Goal: Use online tool/utility: Use online tool/utility

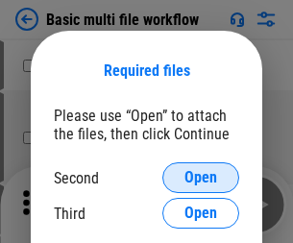
click at [201, 178] on span "Open" at bounding box center [200, 177] width 33 height 15
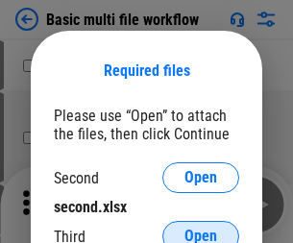
click at [201, 228] on span "Open" at bounding box center [200, 235] width 33 height 15
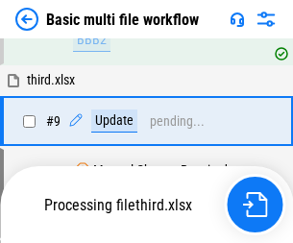
scroll to position [530, 0]
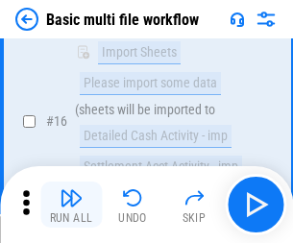
click at [71, 204] on img "button" at bounding box center [70, 197] width 23 height 23
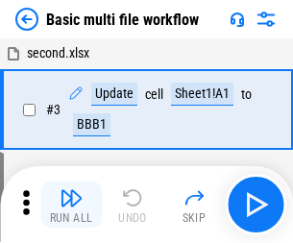
click at [71, 204] on img "button" at bounding box center [70, 197] width 23 height 23
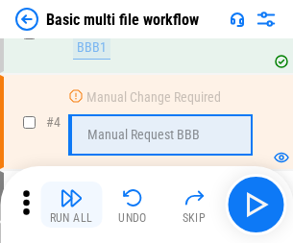
click at [71, 204] on img "button" at bounding box center [70, 197] width 23 height 23
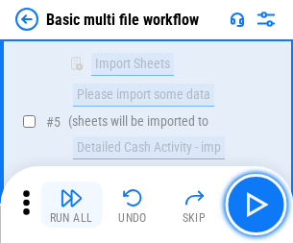
click at [71, 204] on img "button" at bounding box center [70, 197] width 23 height 23
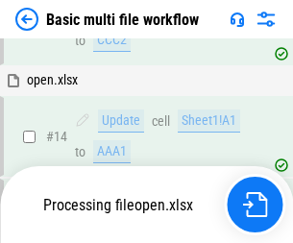
scroll to position [1277, 0]
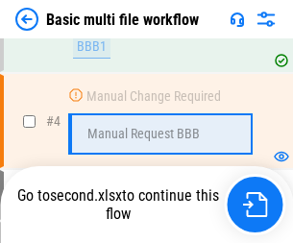
scroll to position [204, 0]
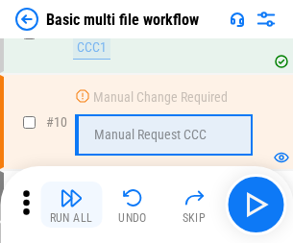
click at [71, 204] on img "button" at bounding box center [70, 197] width 23 height 23
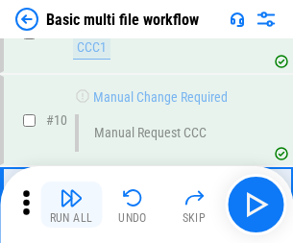
click at [71, 204] on img "button" at bounding box center [70, 197] width 23 height 23
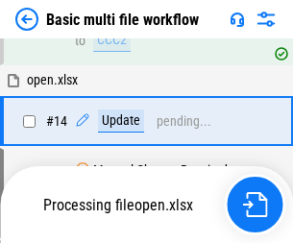
scroll to position [1142, 0]
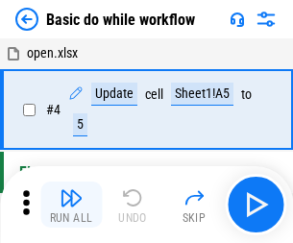
click at [71, 204] on img "button" at bounding box center [70, 197] width 23 height 23
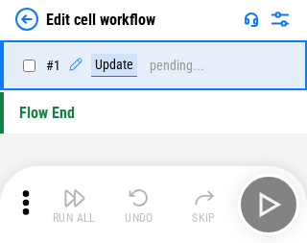
click at [71, 204] on img "button" at bounding box center [74, 197] width 23 height 23
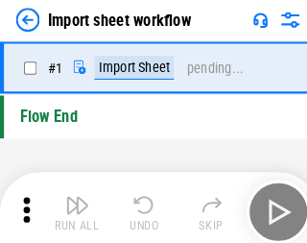
click at [71, 204] on img "button" at bounding box center [74, 197] width 23 height 23
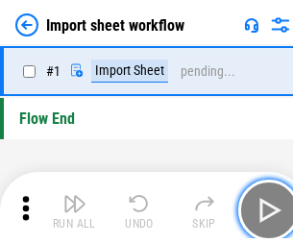
scroll to position [7, 0]
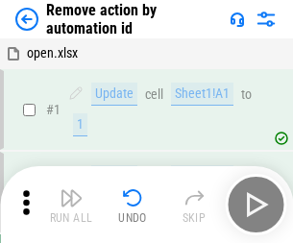
scroll to position [71, 0]
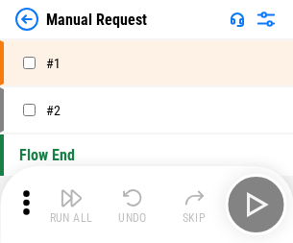
click at [71, 204] on img "button" at bounding box center [70, 197] width 23 height 23
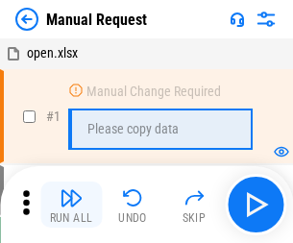
click at [71, 204] on img "button" at bounding box center [70, 197] width 23 height 23
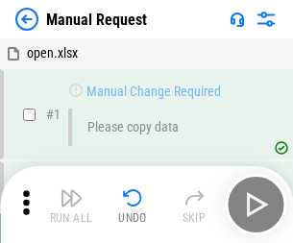
scroll to position [65, 0]
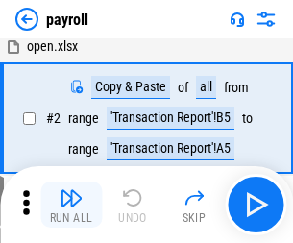
click at [71, 204] on img "button" at bounding box center [70, 197] width 23 height 23
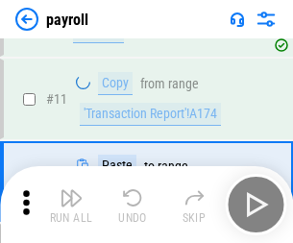
scroll to position [139, 0]
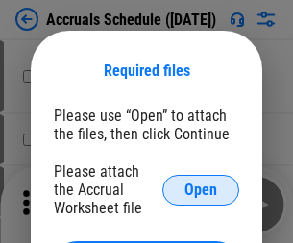
click at [201, 189] on span "Open" at bounding box center [200, 189] width 33 height 15
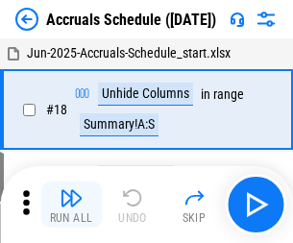
click at [71, 204] on img "button" at bounding box center [70, 197] width 23 height 23
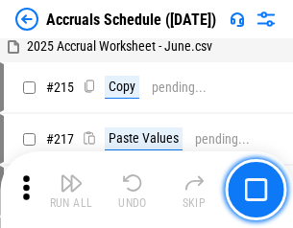
scroll to position [2934, 0]
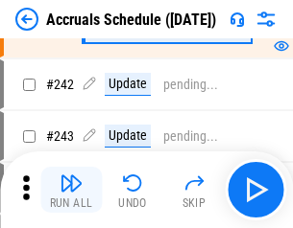
click at [71, 190] on img "button" at bounding box center [70, 183] width 23 height 23
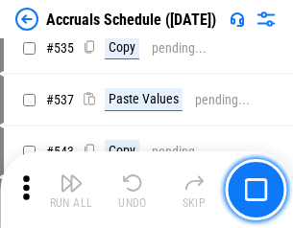
scroll to position [6580, 0]
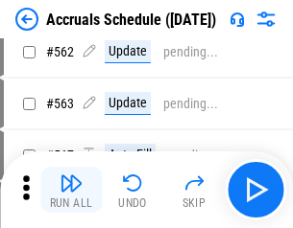
click at [71, 190] on img "button" at bounding box center [70, 183] width 23 height 23
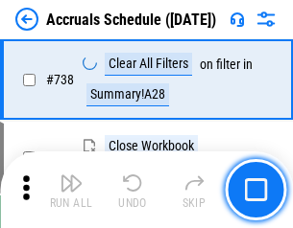
scroll to position [9528, 0]
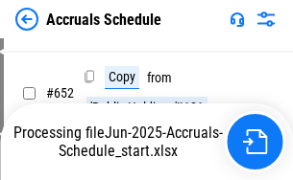
scroll to position [7887, 0]
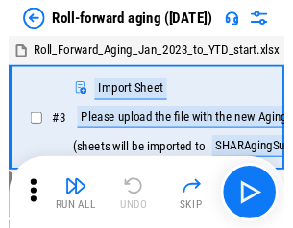
scroll to position [3, 0]
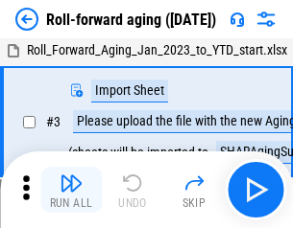
click at [71, 190] on img "button" at bounding box center [70, 183] width 23 height 23
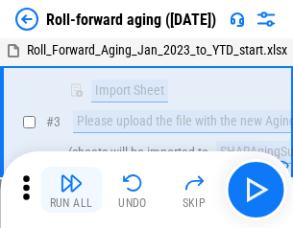
click at [71, 190] on img "button" at bounding box center [70, 183] width 23 height 23
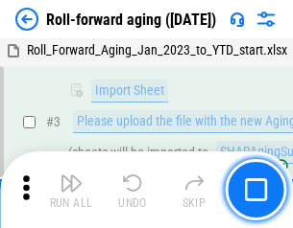
scroll to position [124, 0]
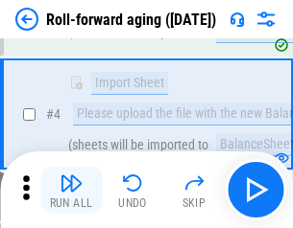
click at [71, 190] on img "button" at bounding box center [70, 183] width 23 height 23
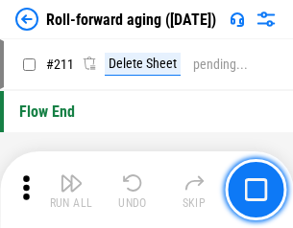
scroll to position [6054, 0]
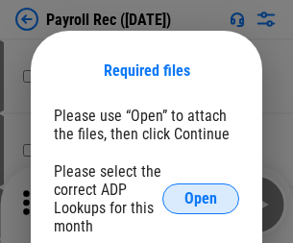
click at [201, 199] on span "Open" at bounding box center [200, 198] width 33 height 15
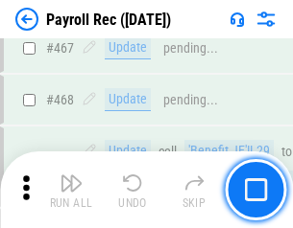
scroll to position [10227, 0]
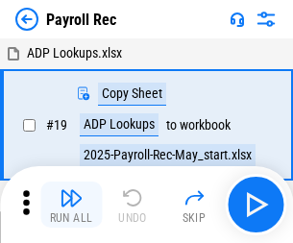
click at [71, 204] on img "button" at bounding box center [70, 197] width 23 height 23
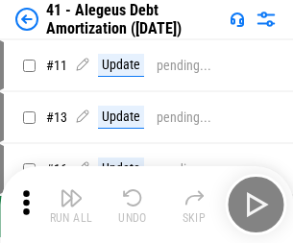
click at [71, 204] on img "button" at bounding box center [70, 197] width 23 height 23
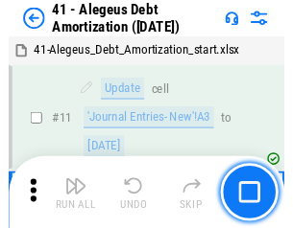
scroll to position [237, 0]
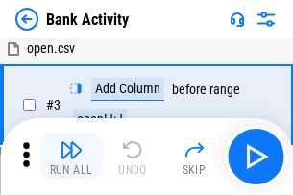
click at [71, 156] on img "button" at bounding box center [70, 149] width 23 height 23
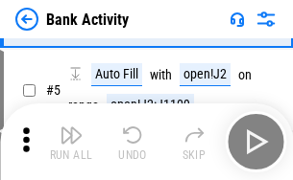
scroll to position [102, 0]
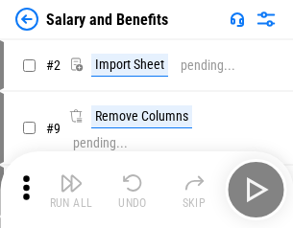
click at [71, 190] on img "button" at bounding box center [70, 183] width 23 height 23
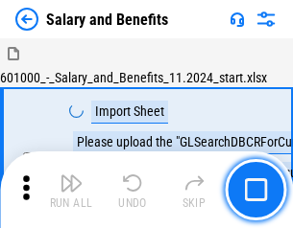
scroll to position [26, 0]
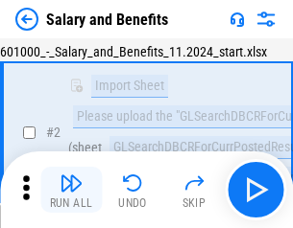
click at [71, 190] on img "button" at bounding box center [70, 183] width 23 height 23
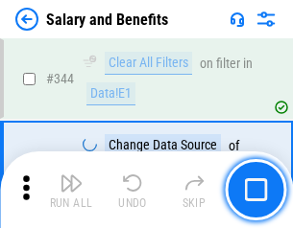
scroll to position [8985, 0]
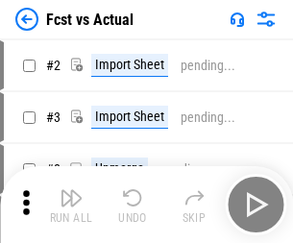
click at [71, 190] on img "button" at bounding box center [70, 197] width 23 height 23
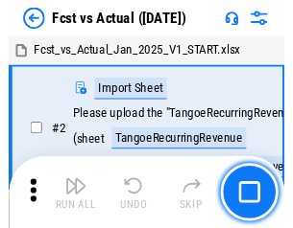
scroll to position [25, 0]
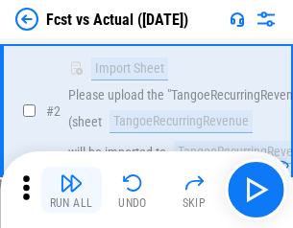
click at [71, 190] on img "button" at bounding box center [70, 183] width 23 height 23
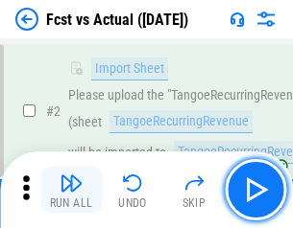
scroll to position [179, 0]
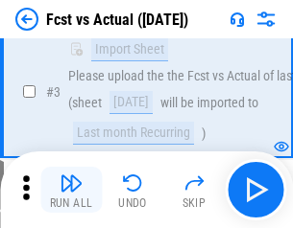
click at [71, 190] on img "button" at bounding box center [70, 183] width 23 height 23
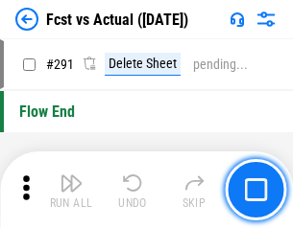
scroll to position [9082, 0]
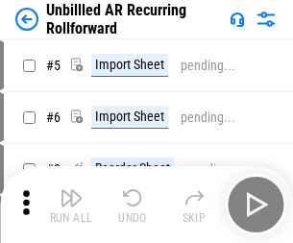
click at [71, 190] on img "button" at bounding box center [70, 197] width 23 height 23
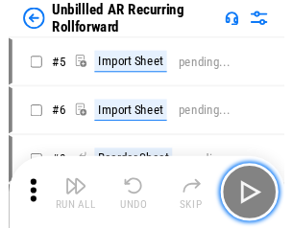
scroll to position [41, 0]
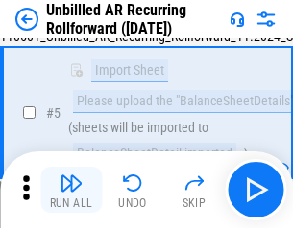
click at [71, 190] on img "button" at bounding box center [70, 183] width 23 height 23
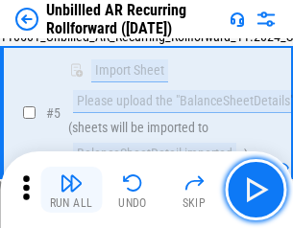
scroll to position [180, 0]
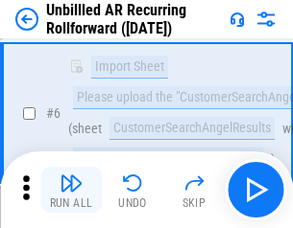
click at [71, 190] on img "button" at bounding box center [70, 183] width 23 height 23
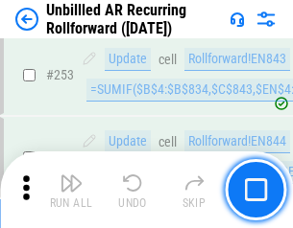
scroll to position [6518, 0]
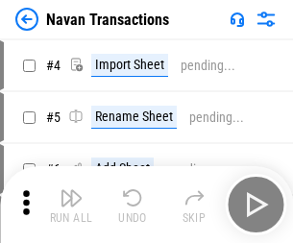
click at [71, 190] on img "button" at bounding box center [70, 197] width 23 height 23
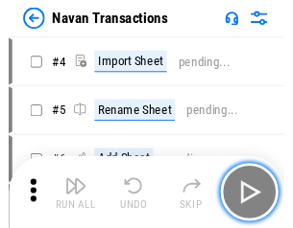
scroll to position [31, 0]
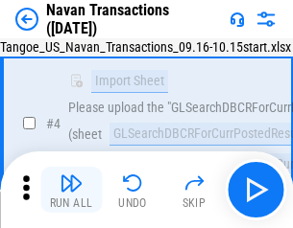
click at [71, 190] on img "button" at bounding box center [70, 183] width 23 height 23
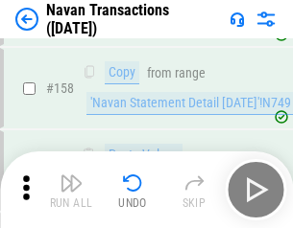
scroll to position [6222, 0]
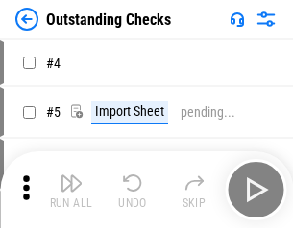
click at [71, 190] on img "button" at bounding box center [70, 183] width 23 height 23
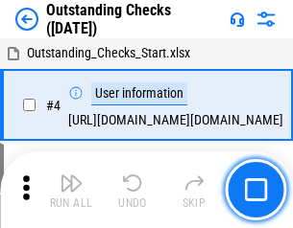
scroll to position [81, 0]
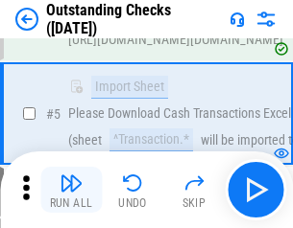
click at [71, 190] on img "button" at bounding box center [70, 183] width 23 height 23
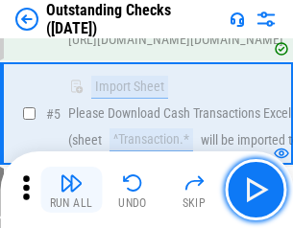
scroll to position [201, 0]
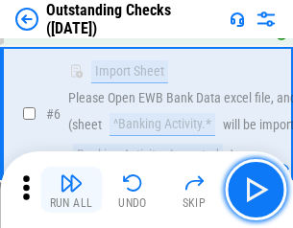
click at [71, 190] on img "button" at bounding box center [70, 183] width 23 height 23
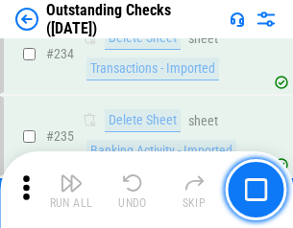
scroll to position [5827, 0]
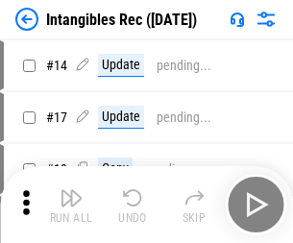
click at [71, 204] on img "button" at bounding box center [70, 197] width 23 height 23
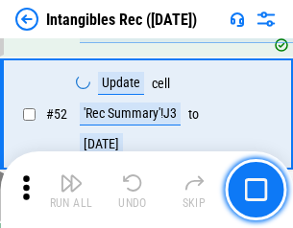
scroll to position [747, 0]
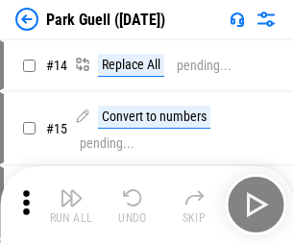
click at [71, 190] on img "button" at bounding box center [70, 197] width 23 height 23
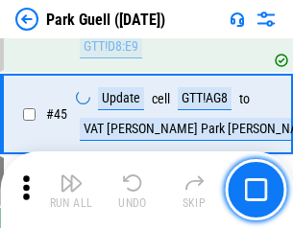
scroll to position [2400, 0]
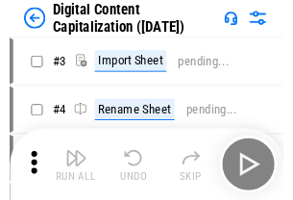
scroll to position [56, 0]
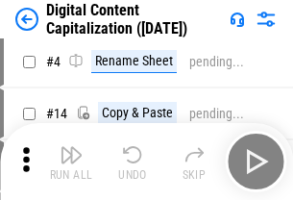
click at [71, 161] on img "button" at bounding box center [70, 154] width 23 height 23
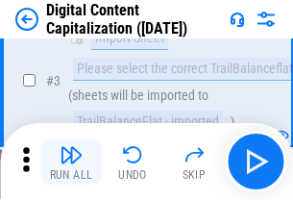
click at [71, 161] on img "button" at bounding box center [70, 154] width 23 height 23
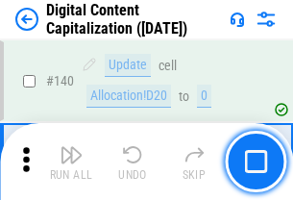
scroll to position [2035, 0]
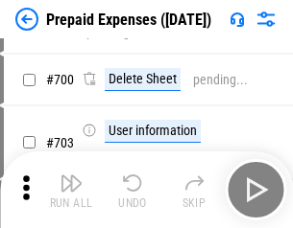
click at [71, 190] on img "button" at bounding box center [70, 183] width 23 height 23
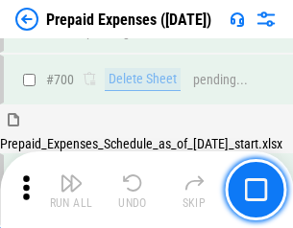
scroll to position [5163, 0]
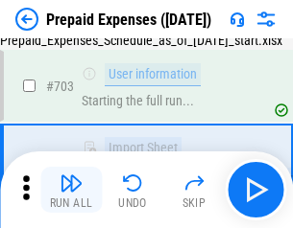
click at [71, 190] on img "button" at bounding box center [70, 183] width 23 height 23
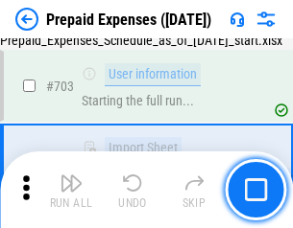
scroll to position [5276, 0]
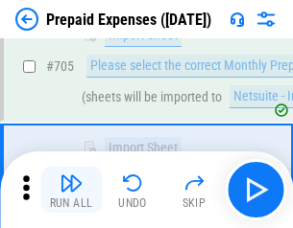
click at [71, 190] on img "button" at bounding box center [70, 183] width 23 height 23
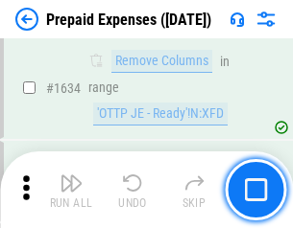
scroll to position [18684, 0]
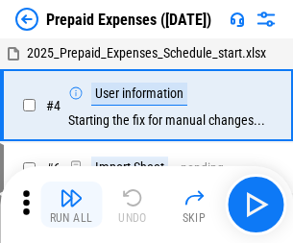
click at [71, 204] on img "button" at bounding box center [70, 197] width 23 height 23
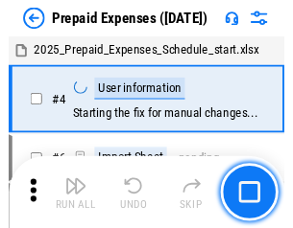
scroll to position [84, 0]
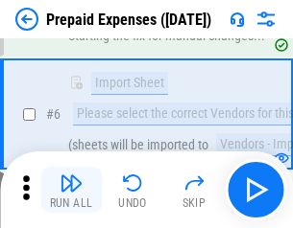
click at [71, 190] on img "button" at bounding box center [70, 183] width 23 height 23
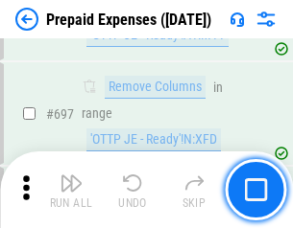
scroll to position [6682, 0]
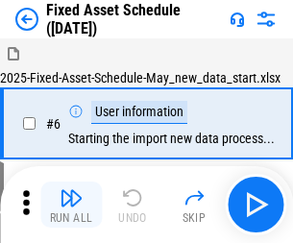
click at [71, 204] on img "button" at bounding box center [70, 197] width 23 height 23
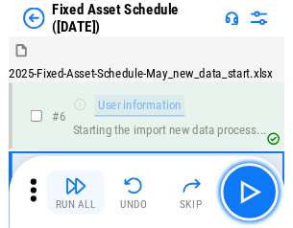
scroll to position [104, 0]
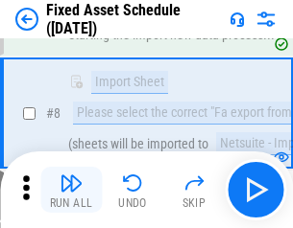
click at [71, 190] on img "button" at bounding box center [70, 183] width 23 height 23
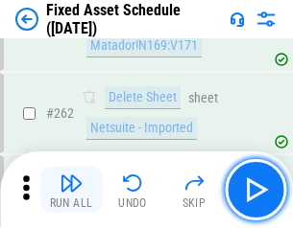
scroll to position [6116, 0]
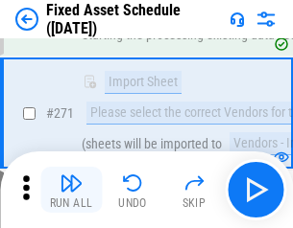
click at [71, 190] on img "button" at bounding box center [70, 183] width 23 height 23
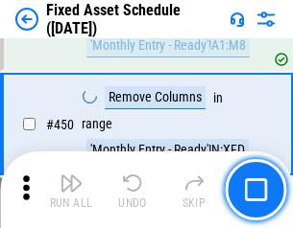
scroll to position [8496, 0]
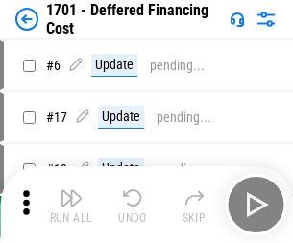
click at [71, 204] on img "button" at bounding box center [70, 197] width 23 height 23
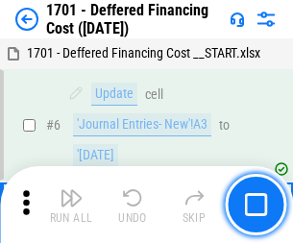
scroll to position [230, 0]
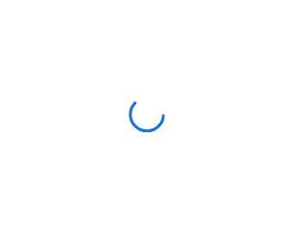
scroll to position [3, 0]
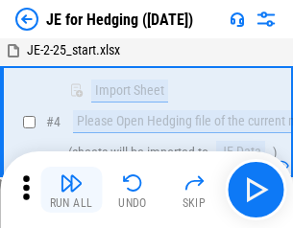
click at [71, 190] on img "button" at bounding box center [70, 183] width 23 height 23
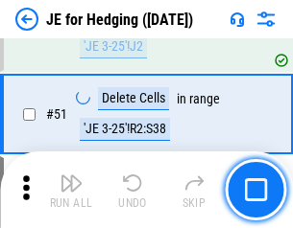
scroll to position [1243, 0]
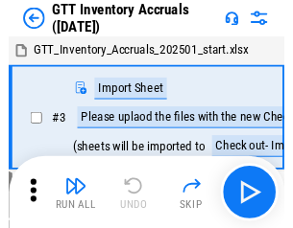
scroll to position [3, 0]
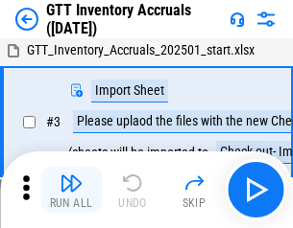
click at [71, 190] on img "button" at bounding box center [70, 183] width 23 height 23
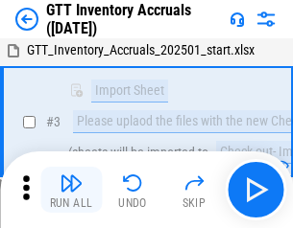
click at [71, 190] on img "button" at bounding box center [70, 183] width 23 height 23
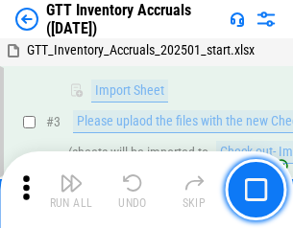
scroll to position [124, 0]
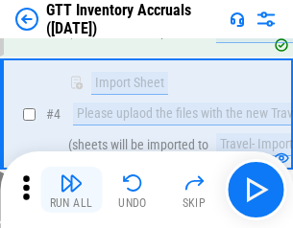
click at [71, 190] on img "button" at bounding box center [70, 183] width 23 height 23
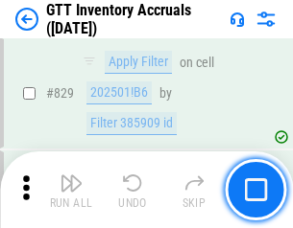
scroll to position [14566, 0]
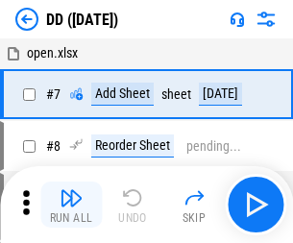
click at [71, 204] on img "button" at bounding box center [70, 197] width 23 height 23
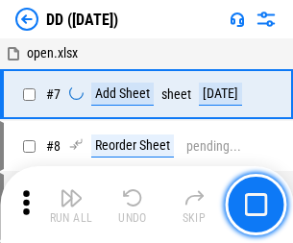
scroll to position [185, 0]
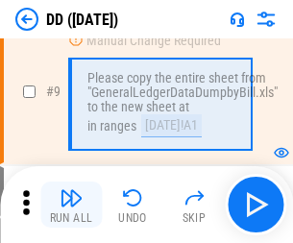
click at [71, 204] on img "button" at bounding box center [70, 197] width 23 height 23
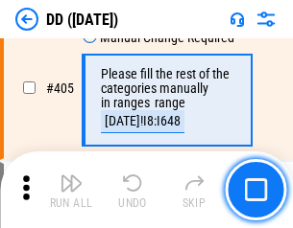
scroll to position [8586, 0]
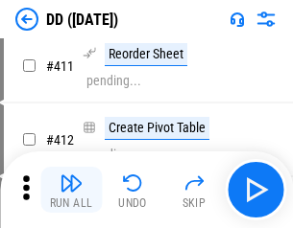
click at [71, 190] on img "button" at bounding box center [70, 183] width 23 height 23
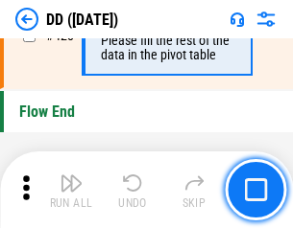
scroll to position [9185, 0]
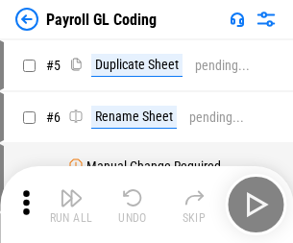
click at [71, 204] on img "button" at bounding box center [70, 197] width 23 height 23
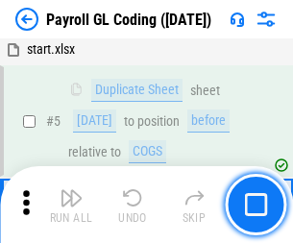
scroll to position [230, 0]
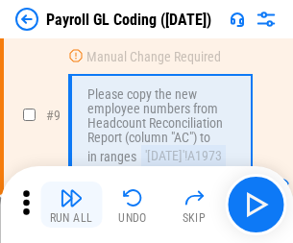
click at [71, 204] on img "button" at bounding box center [70, 197] width 23 height 23
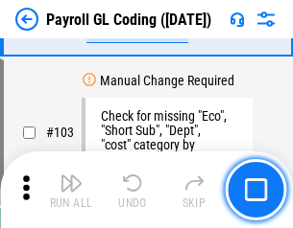
scroll to position [4502, 0]
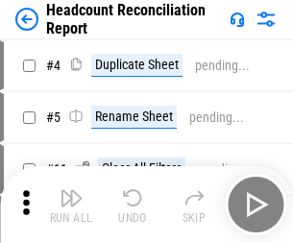
click at [71, 204] on img "button" at bounding box center [70, 197] width 23 height 23
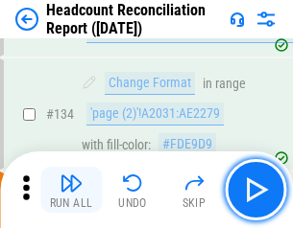
scroll to position [2307, 0]
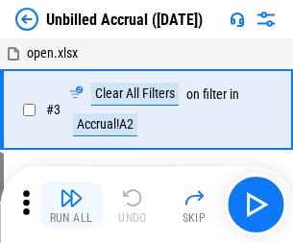
click at [71, 204] on img "button" at bounding box center [70, 197] width 23 height 23
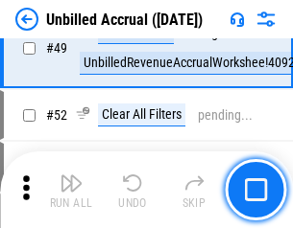
scroll to position [1741, 0]
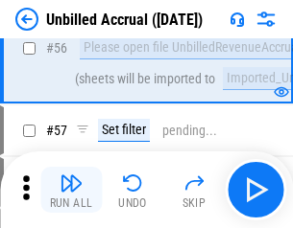
click at [71, 190] on img "button" at bounding box center [70, 183] width 23 height 23
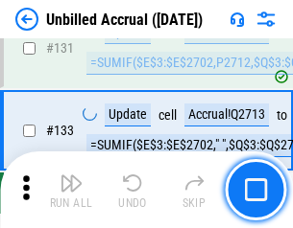
scroll to position [5716, 0]
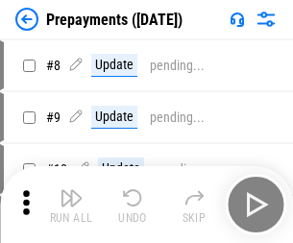
click at [71, 204] on img "button" at bounding box center [70, 197] width 23 height 23
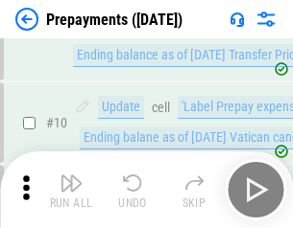
scroll to position [120, 0]
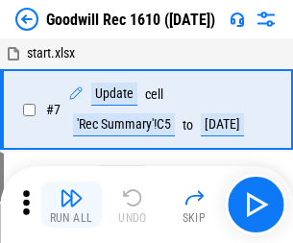
click at [71, 204] on img "button" at bounding box center [70, 197] width 23 height 23
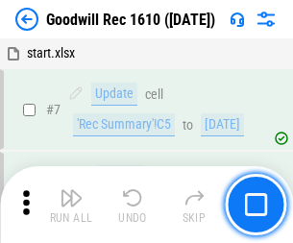
scroll to position [328, 0]
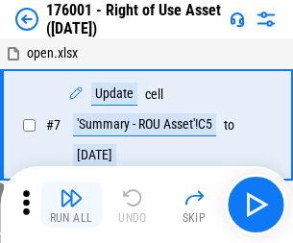
click at [71, 204] on img "button" at bounding box center [70, 197] width 23 height 23
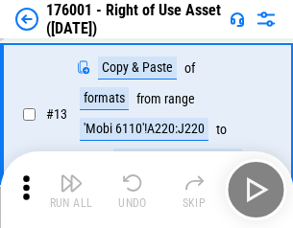
scroll to position [124, 0]
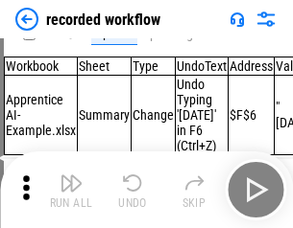
click at [71, 190] on img "button" at bounding box center [70, 183] width 23 height 23
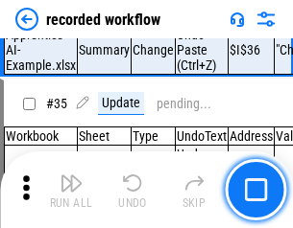
scroll to position [5998, 0]
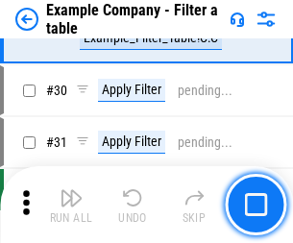
scroll to position [1756, 0]
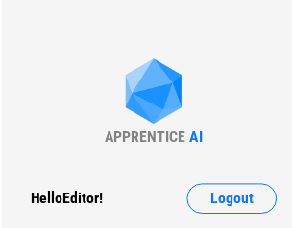
scroll to position [30, 0]
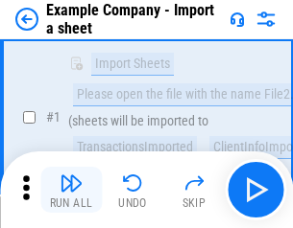
click at [71, 190] on img "button" at bounding box center [70, 183] width 23 height 23
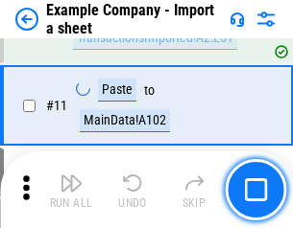
scroll to position [424, 0]
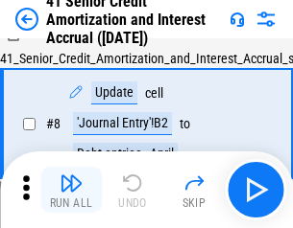
click at [71, 190] on img "button" at bounding box center [70, 183] width 23 height 23
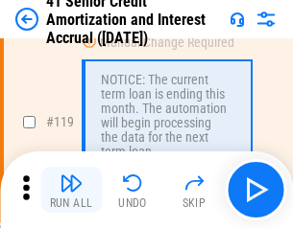
click at [71, 190] on img "button" at bounding box center [70, 183] width 23 height 23
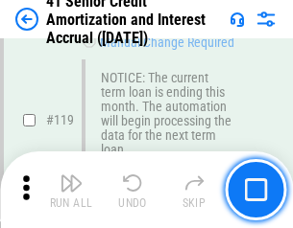
scroll to position [1811, 0]
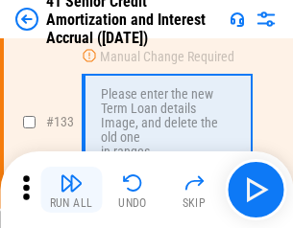
click at [71, 190] on img "button" at bounding box center [70, 183] width 23 height 23
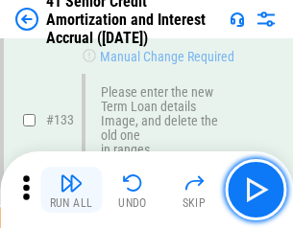
scroll to position [2005, 0]
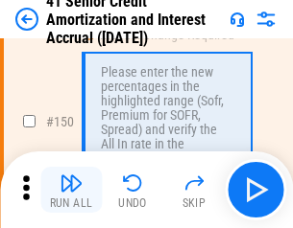
click at [71, 190] on img "button" at bounding box center [70, 183] width 23 height 23
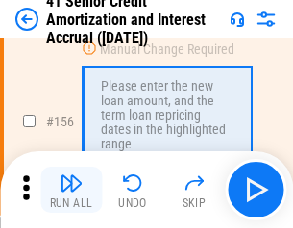
click at [71, 190] on img "button" at bounding box center [70, 183] width 23 height 23
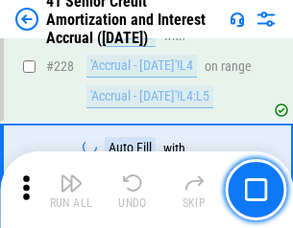
scroll to position [4298, 0]
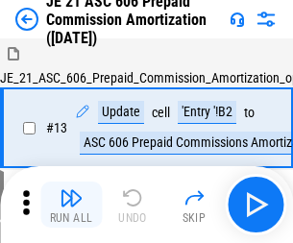
click at [71, 190] on img "button" at bounding box center [70, 197] width 23 height 23
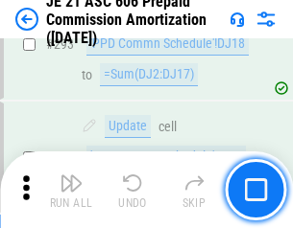
scroll to position [3531, 0]
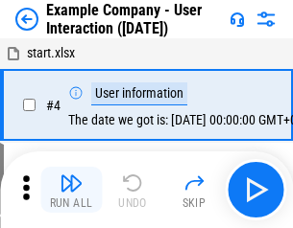
click at [71, 190] on img "button" at bounding box center [70, 183] width 23 height 23
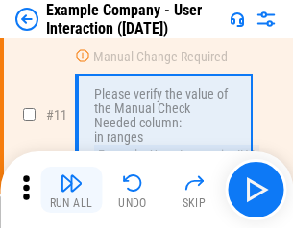
click at [71, 190] on img "button" at bounding box center [70, 183] width 23 height 23
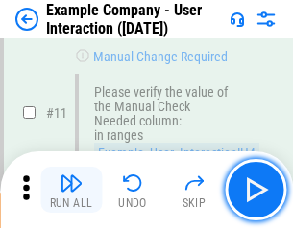
scroll to position [415, 0]
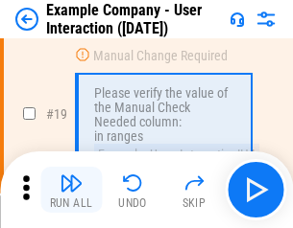
click at [71, 190] on img "button" at bounding box center [70, 183] width 23 height 23
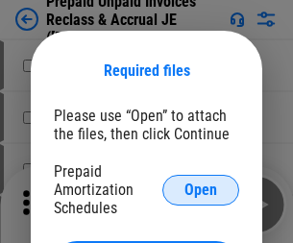
click at [201, 189] on span "Open" at bounding box center [200, 189] width 33 height 15
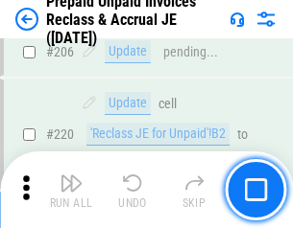
scroll to position [2487, 0]
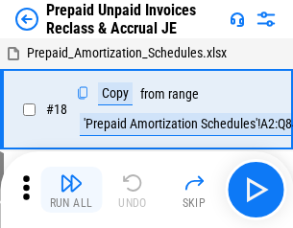
click at [71, 190] on img "button" at bounding box center [70, 183] width 23 height 23
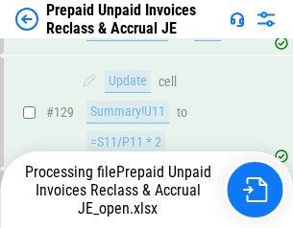
scroll to position [2389, 0]
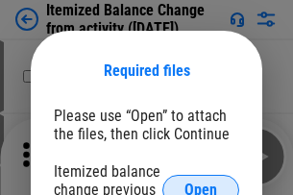
click at [201, 182] on span "Open" at bounding box center [200, 189] width 33 height 15
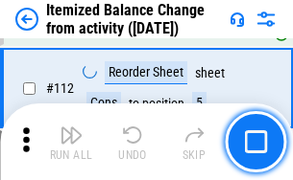
scroll to position [3210, 0]
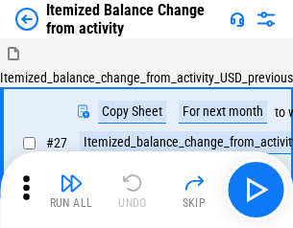
scroll to position [30, 0]
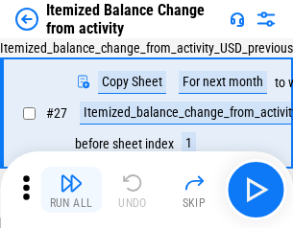
click at [71, 190] on img "button" at bounding box center [70, 183] width 23 height 23
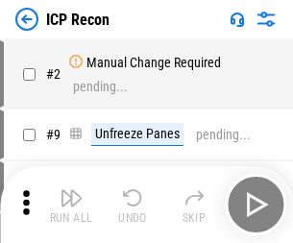
scroll to position [9, 0]
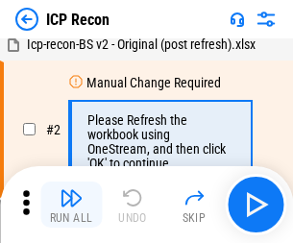
click at [71, 204] on img "button" at bounding box center [70, 197] width 23 height 23
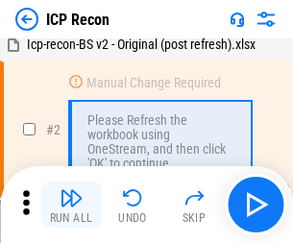
click at [71, 204] on img "button" at bounding box center [70, 197] width 23 height 23
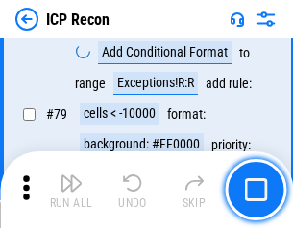
scroll to position [1881, 0]
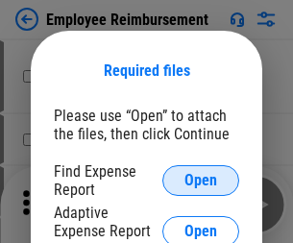
click at [201, 180] on span "Open" at bounding box center [200, 180] width 33 height 15
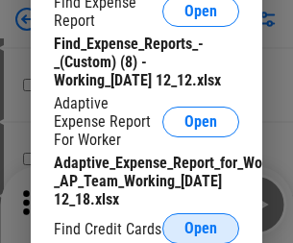
click at [201, 227] on span "Open" at bounding box center [200, 228] width 33 height 15
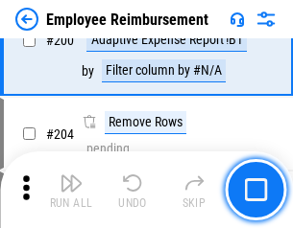
scroll to position [4732, 0]
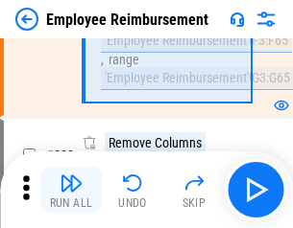
click at [71, 190] on img "button" at bounding box center [70, 183] width 23 height 23
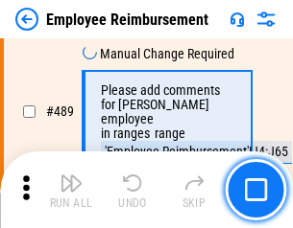
scroll to position [12012, 0]
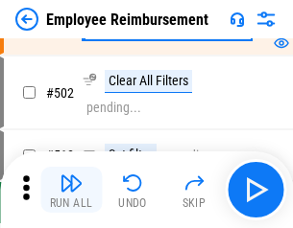
click at [71, 190] on img "button" at bounding box center [70, 183] width 23 height 23
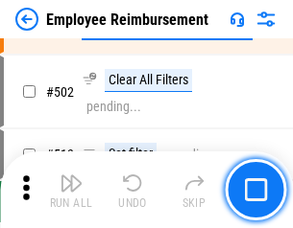
click at [71, 190] on img "button" at bounding box center [70, 183] width 23 height 23
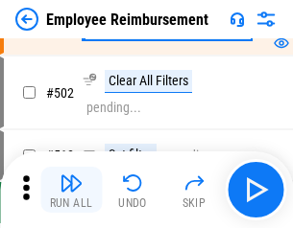
click at [71, 190] on img "button" at bounding box center [70, 183] width 23 height 23
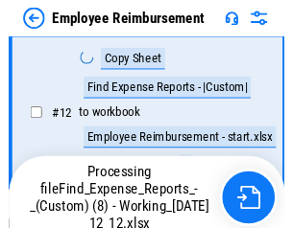
scroll to position [391, 0]
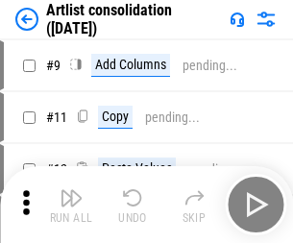
click at [71, 204] on img "button" at bounding box center [70, 197] width 23 height 23
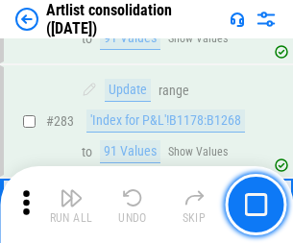
scroll to position [7936, 0]
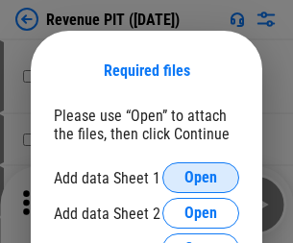
click at [201, 178] on span "Open" at bounding box center [200, 177] width 33 height 15
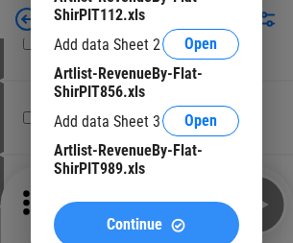
click at [146, 220] on span "Continue" at bounding box center [135, 224] width 56 height 15
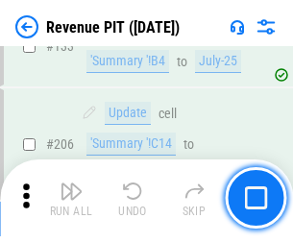
scroll to position [1950, 0]
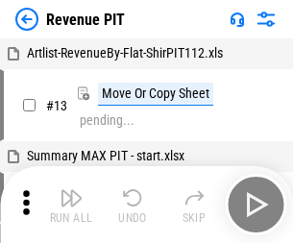
scroll to position [30, 0]
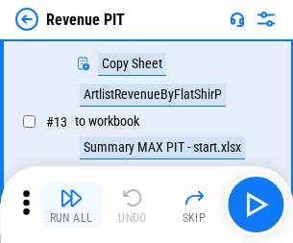
click at [71, 204] on img "button" at bounding box center [70, 197] width 23 height 23
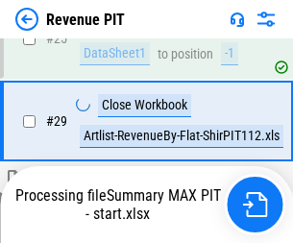
scroll to position [881, 0]
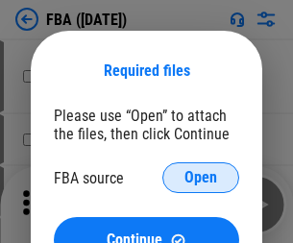
click at [201, 178] on span "Open" at bounding box center [200, 177] width 33 height 15
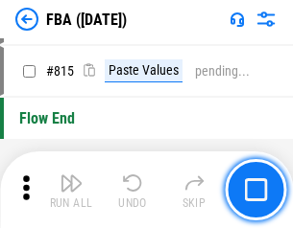
scroll to position [16766, 0]
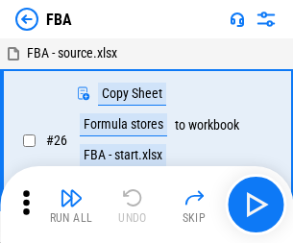
scroll to position [19, 0]
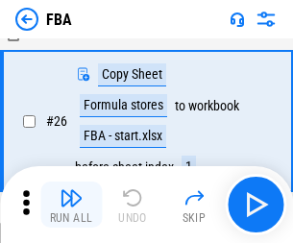
click at [71, 204] on img "button" at bounding box center [70, 197] width 23 height 23
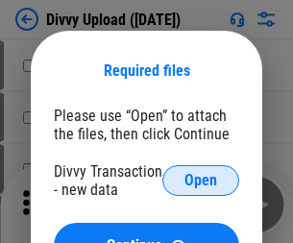
click at [201, 180] on span "Open" at bounding box center [200, 180] width 33 height 15
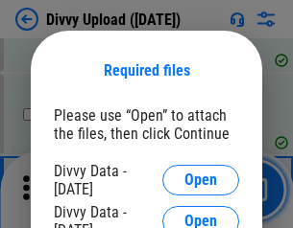
scroll to position [1624, 0]
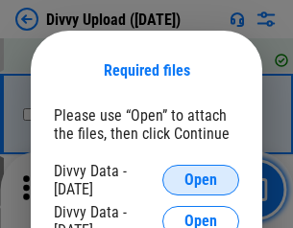
click at [201, 180] on span "Open" at bounding box center [200, 180] width 33 height 15
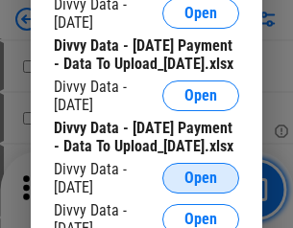
click at [201, 186] on span "Open" at bounding box center [200, 178] width 33 height 15
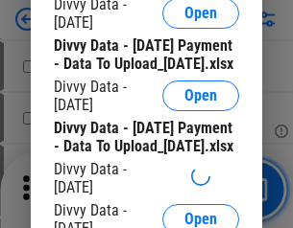
scroll to position [1793, 0]
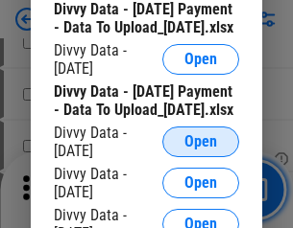
click at [201, 150] on span "Open" at bounding box center [200, 141] width 33 height 15
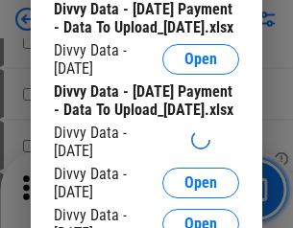
scroll to position [1995, 0]
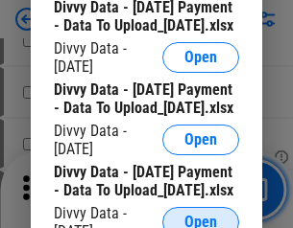
click at [201, 215] on span "Open" at bounding box center [200, 222] width 33 height 15
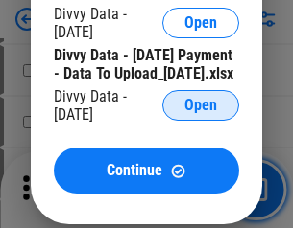
click at [201, 113] on span "Open" at bounding box center [200, 105] width 33 height 15
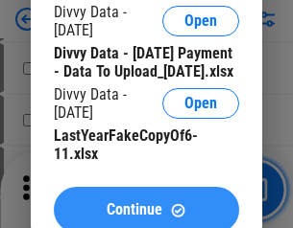
click at [146, 202] on span "Continue" at bounding box center [135, 209] width 56 height 15
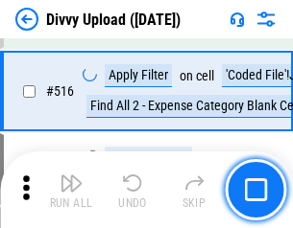
scroll to position [12039, 0]
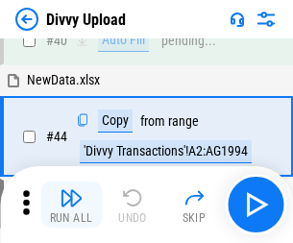
click at [71, 204] on img "button" at bounding box center [70, 197] width 23 height 23
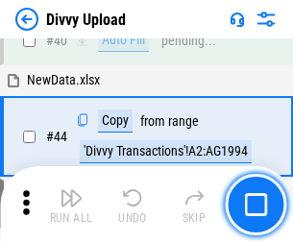
scroll to position [211, 0]
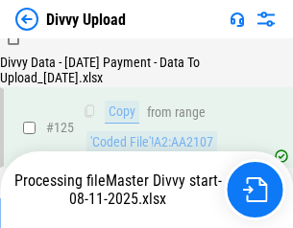
scroll to position [1896, 0]
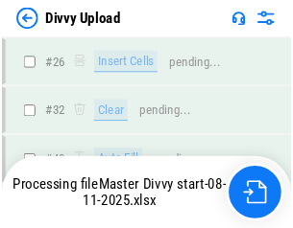
scroll to position [1624, 0]
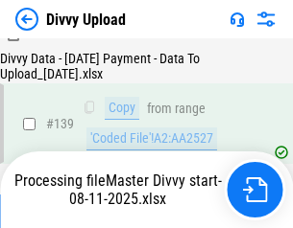
scroll to position [2742, 0]
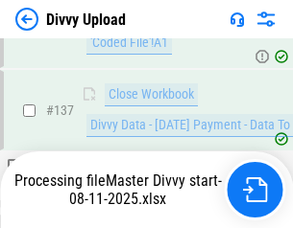
scroll to position [2742, 0]
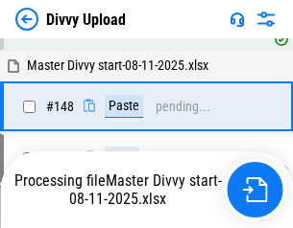
scroll to position [3263, 0]
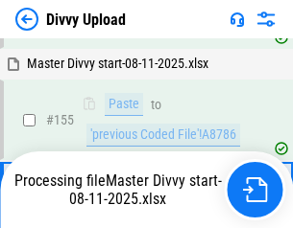
scroll to position [3687, 0]
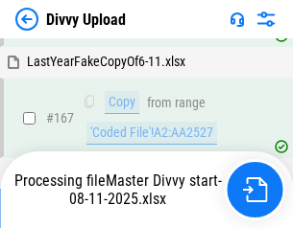
scroll to position [4399, 0]
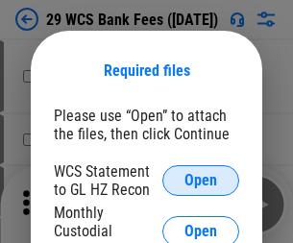
click at [201, 180] on span "Open" at bounding box center [200, 180] width 33 height 15
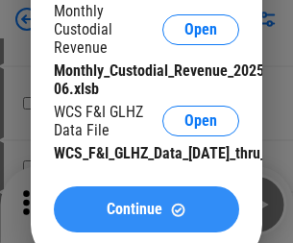
click at [146, 217] on span "Continue" at bounding box center [135, 209] width 56 height 15
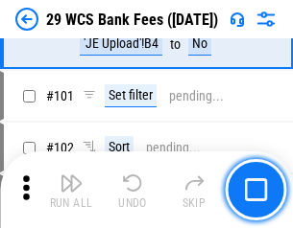
scroll to position [1870, 0]
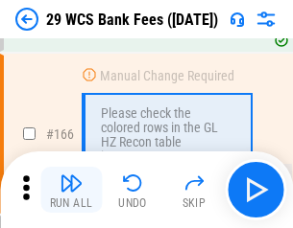
click at [71, 190] on img "button" at bounding box center [70, 183] width 23 height 23
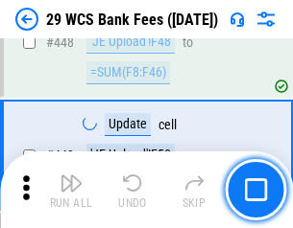
scroll to position [9292, 0]
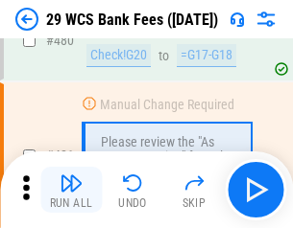
click at [71, 190] on img "button" at bounding box center [70, 183] width 23 height 23
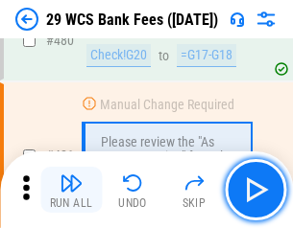
scroll to position [9895, 0]
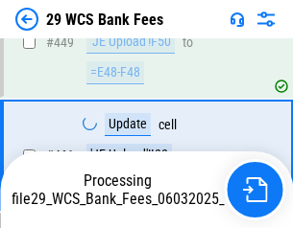
scroll to position [9646, 0]
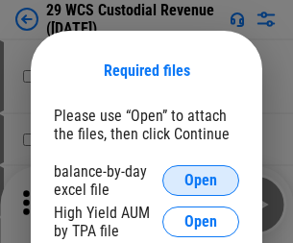
click at [201, 180] on span "Open" at bounding box center [200, 180] width 33 height 15
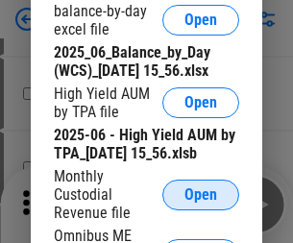
click at [201, 202] on span "Open" at bounding box center [200, 194] width 33 height 15
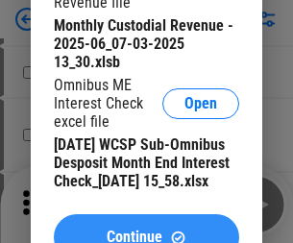
click at [146, 229] on span "Continue" at bounding box center [135, 236] width 56 height 15
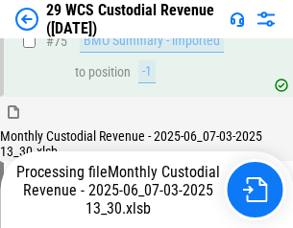
scroll to position [2004, 0]
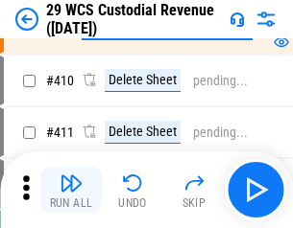
click at [71, 190] on img "button" at bounding box center [70, 183] width 23 height 23
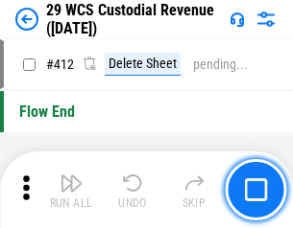
scroll to position [9165, 0]
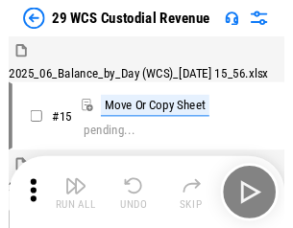
scroll to position [46, 0]
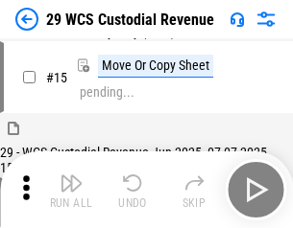
click at [71, 190] on img "button" at bounding box center [70, 183] width 23 height 23
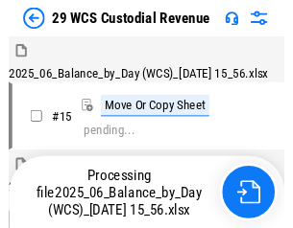
scroll to position [46, 0]
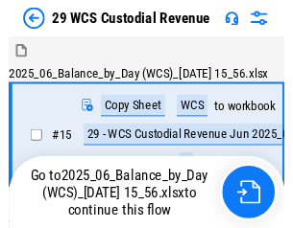
scroll to position [36, 0]
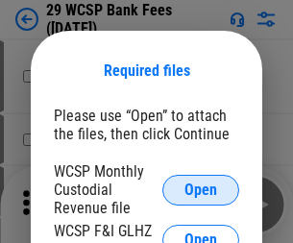
click at [201, 189] on span "Open" at bounding box center [200, 189] width 33 height 15
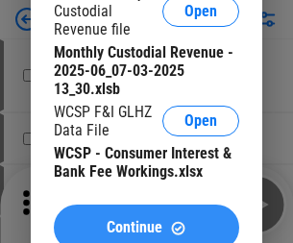
click at [146, 220] on span "Continue" at bounding box center [135, 227] width 56 height 15
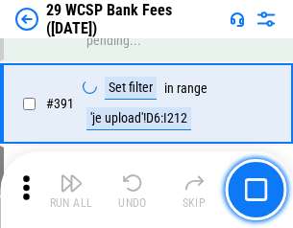
scroll to position [6527, 0]
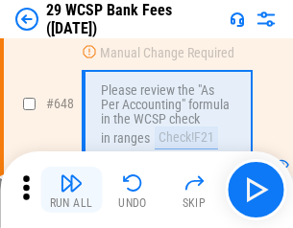
click at [71, 190] on img "button" at bounding box center [70, 183] width 23 height 23
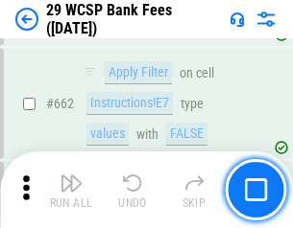
scroll to position [11208, 0]
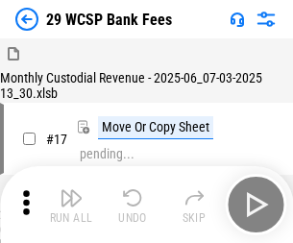
click at [71, 190] on img "button" at bounding box center [70, 197] width 23 height 23
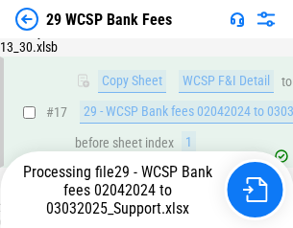
scroll to position [337, 0]
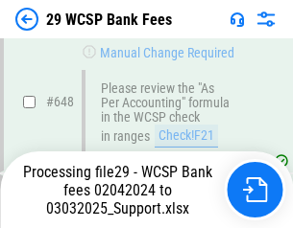
scroll to position [10832, 0]
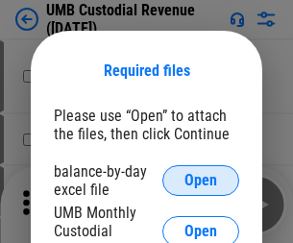
click at [201, 180] on span "Open" at bounding box center [200, 180] width 33 height 15
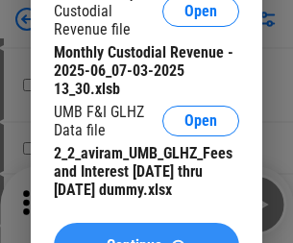
click at [146, 238] on span "Continue" at bounding box center [135, 245] width 56 height 15
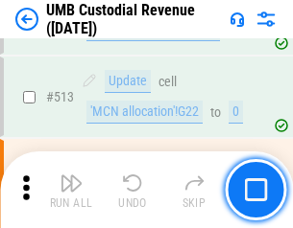
scroll to position [9282, 0]
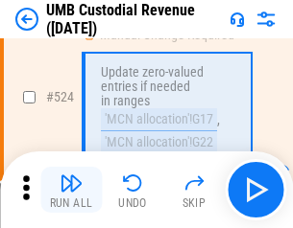
click at [71, 190] on img "button" at bounding box center [70, 183] width 23 height 23
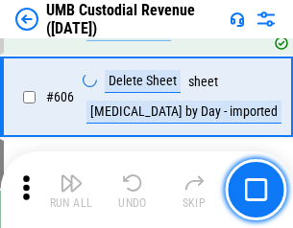
scroll to position [11077, 0]
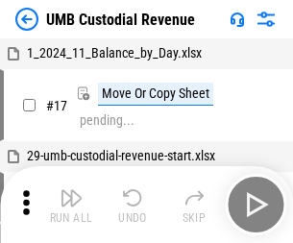
scroll to position [14, 0]
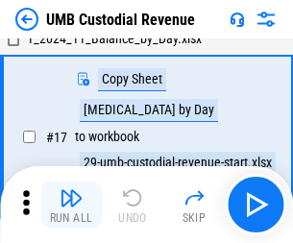
click at [71, 204] on img "button" at bounding box center [70, 197] width 23 height 23
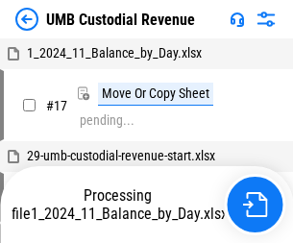
scroll to position [14, 0]
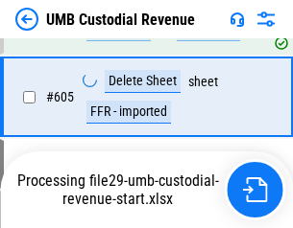
scroll to position [11033, 0]
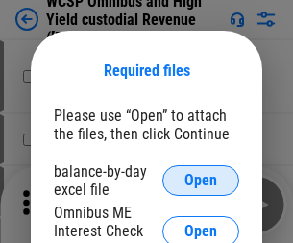
click at [201, 180] on span "Open" at bounding box center [200, 180] width 33 height 15
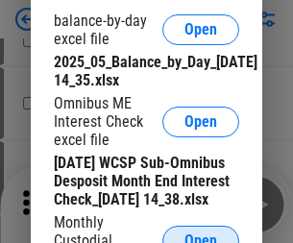
click at [201, 233] on span "Open" at bounding box center [200, 240] width 33 height 15
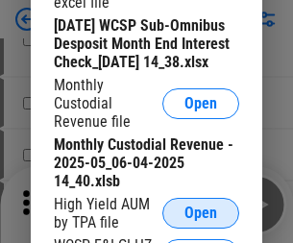
click at [201, 221] on span "Open" at bounding box center [200, 212] width 33 height 15
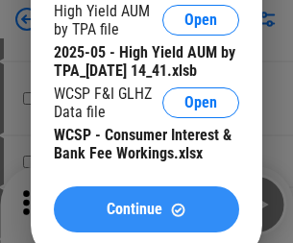
click at [146, 217] on span "Continue" at bounding box center [135, 209] width 56 height 15
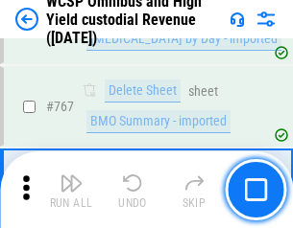
scroll to position [15637, 0]
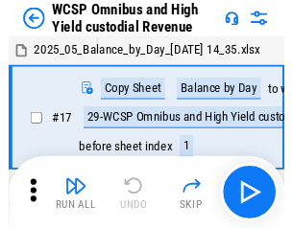
scroll to position [11, 0]
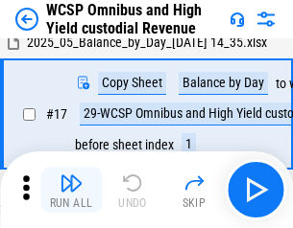
click at [71, 190] on img "button" at bounding box center [70, 183] width 23 height 23
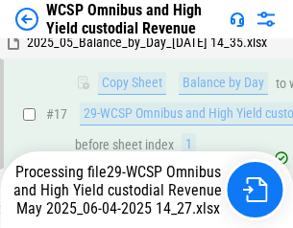
scroll to position [399, 0]
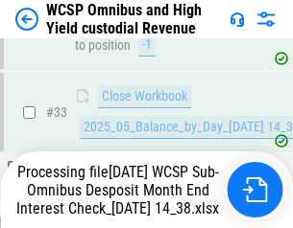
scroll to position [950, 0]
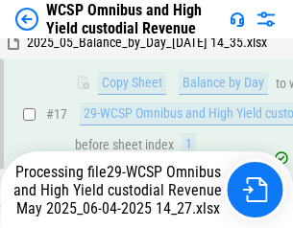
scroll to position [399, 0]
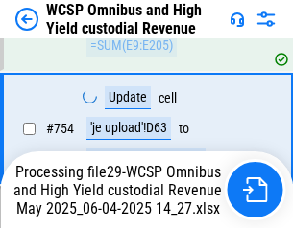
scroll to position [15510, 0]
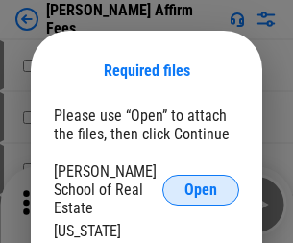
click at [201, 182] on span "Open" at bounding box center [200, 189] width 33 height 15
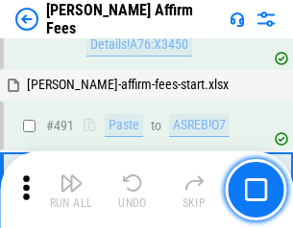
scroll to position [5218, 0]
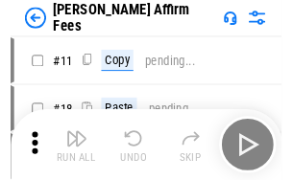
scroll to position [19, 0]
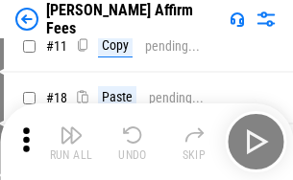
click at [71, 142] on img "button" at bounding box center [70, 135] width 23 height 23
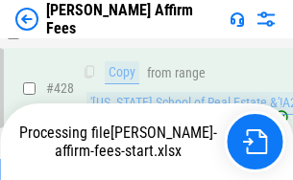
scroll to position [3866, 0]
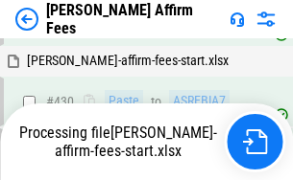
scroll to position [5033, 0]
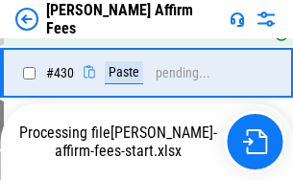
scroll to position [4355, 0]
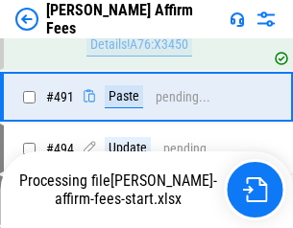
scroll to position [5218, 0]
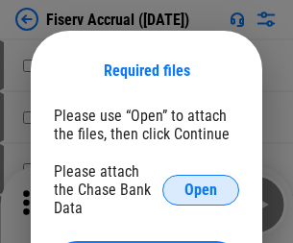
click at [201, 182] on span "Open" at bounding box center [200, 189] width 33 height 15
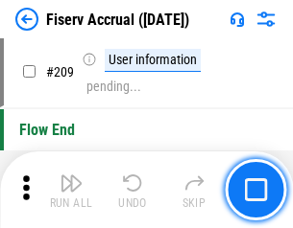
scroll to position [5960, 0]
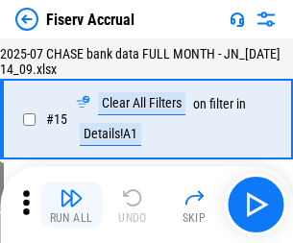
click at [71, 204] on img "button" at bounding box center [70, 197] width 23 height 23
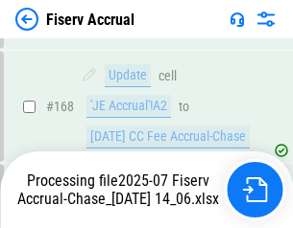
scroll to position [4924, 0]
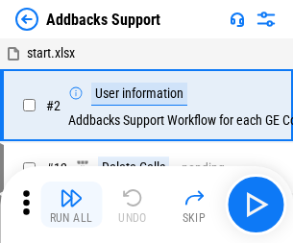
click at [71, 190] on img "button" at bounding box center [70, 197] width 23 height 23
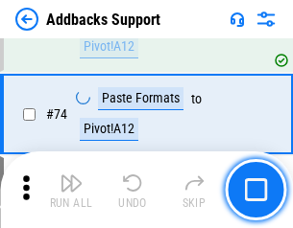
scroll to position [1397, 0]
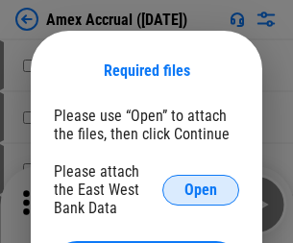
click at [201, 189] on span "Open" at bounding box center [200, 189] width 33 height 15
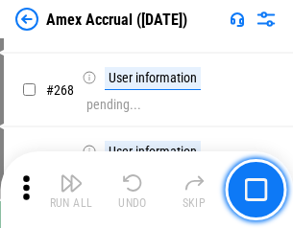
scroll to position [5134, 0]
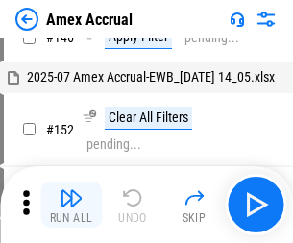
click at [71, 204] on img "button" at bounding box center [70, 197] width 23 height 23
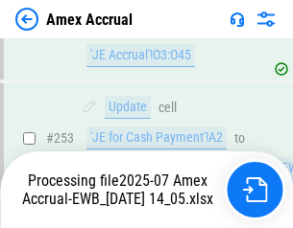
scroll to position [5598, 0]
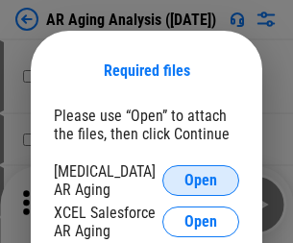
click at [201, 178] on span "Open" at bounding box center [200, 180] width 33 height 15
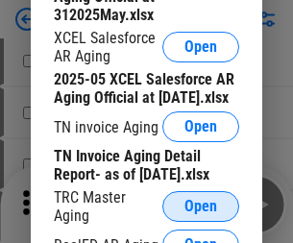
click at [201, 201] on span "Open" at bounding box center [200, 206] width 33 height 15
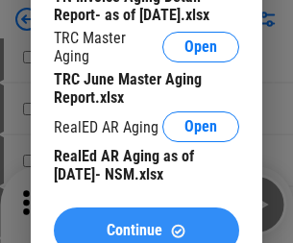
click at [146, 223] on span "Continue" at bounding box center [135, 230] width 56 height 15
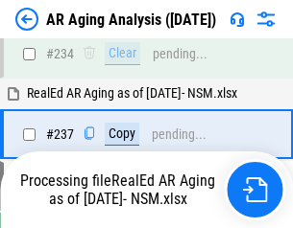
scroll to position [2975, 0]
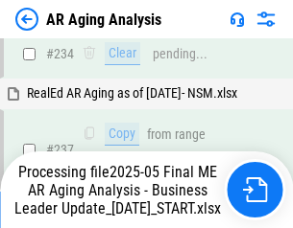
scroll to position [2952, 0]
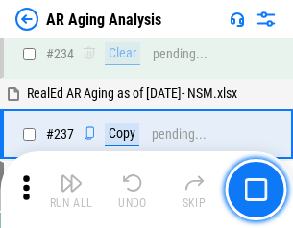
scroll to position [2952, 0]
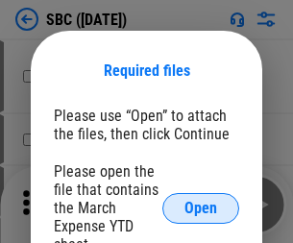
click at [201, 207] on span "Open" at bounding box center [200, 208] width 33 height 15
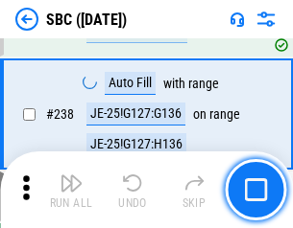
scroll to position [3629, 0]
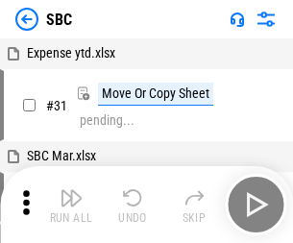
scroll to position [19, 0]
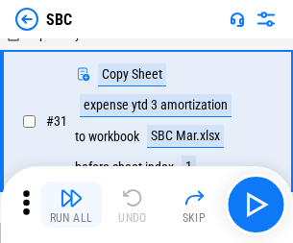
click at [71, 204] on img "button" at bounding box center [70, 197] width 23 height 23
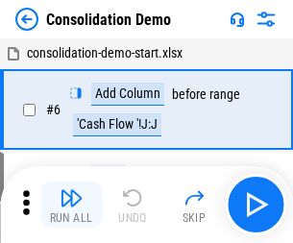
click at [71, 204] on img "button" at bounding box center [70, 197] width 23 height 23
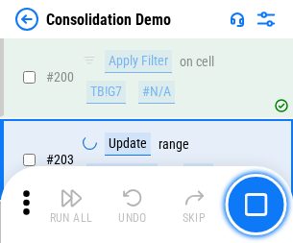
scroll to position [6017, 0]
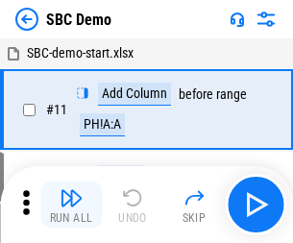
click at [71, 204] on img "button" at bounding box center [70, 197] width 23 height 23
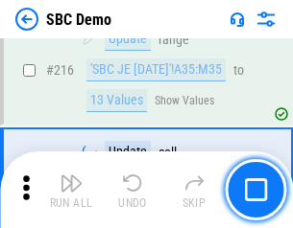
scroll to position [4737, 0]
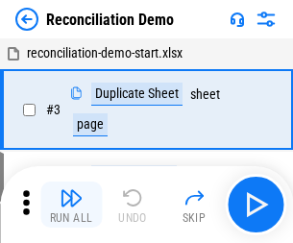
click at [71, 204] on img "button" at bounding box center [70, 197] width 23 height 23
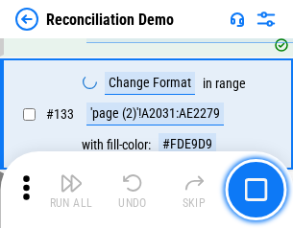
scroll to position [2279, 0]
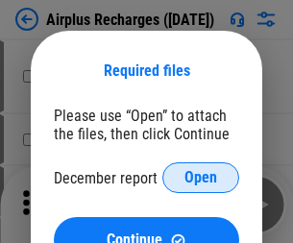
click at [201, 178] on span "Open" at bounding box center [200, 177] width 33 height 15
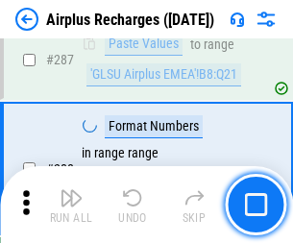
scroll to position [6928, 0]
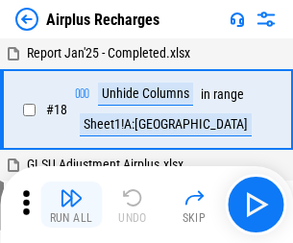
click at [71, 204] on img "button" at bounding box center [70, 197] width 23 height 23
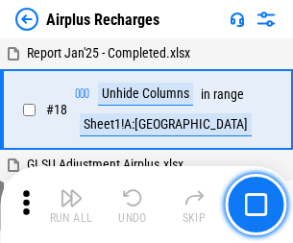
scroll to position [84, 0]
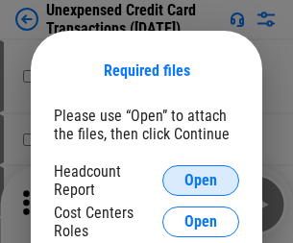
click at [201, 180] on span "Open" at bounding box center [200, 180] width 33 height 15
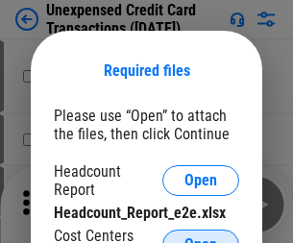
click at [201, 237] on span "Open" at bounding box center [200, 244] width 33 height 15
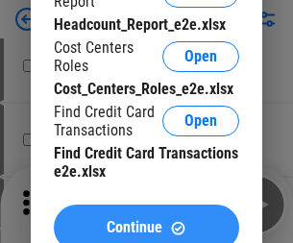
click at [146, 220] on span "Continue" at bounding box center [135, 227] width 56 height 15
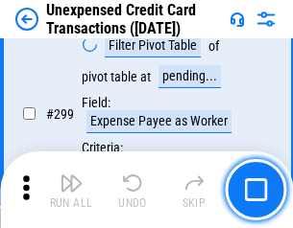
scroll to position [4572, 0]
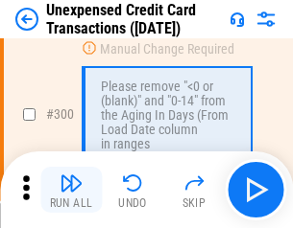
click at [71, 190] on img "button" at bounding box center [70, 183] width 23 height 23
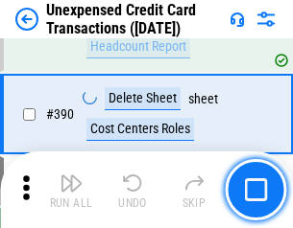
scroll to position [6182, 0]
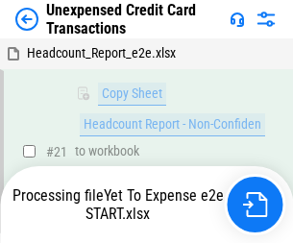
scroll to position [312, 0]
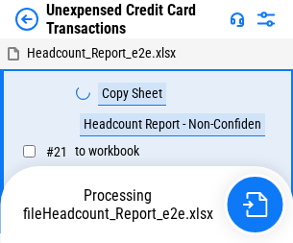
scroll to position [22, 0]
